Goal: Find specific page/section: Find specific page/section

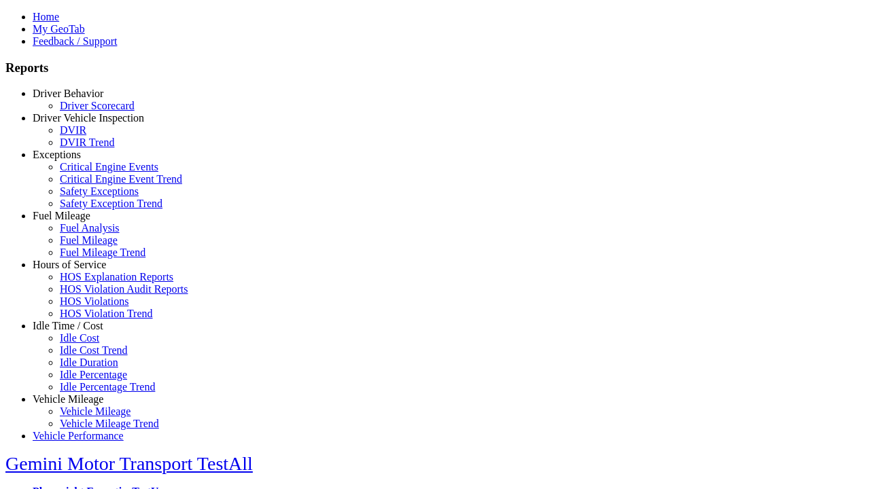
click at [78, 99] on link "Driver Behavior" at bounding box center [68, 94] width 71 height 12
click at [88, 111] on link "Driver Scorecard" at bounding box center [97, 106] width 75 height 12
